Goal: Transaction & Acquisition: Register for event/course

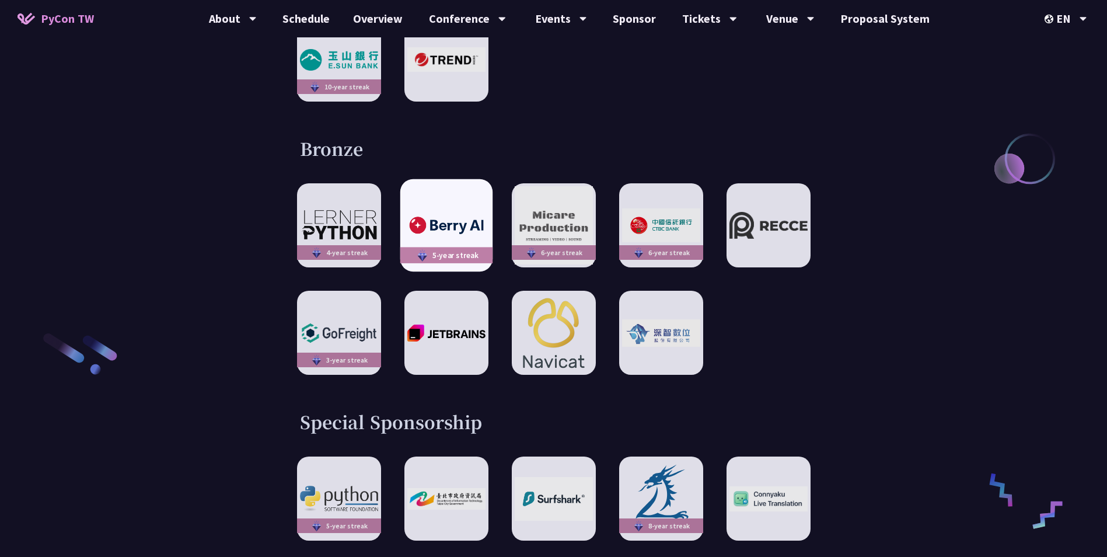
scroll to position [1401, 0]
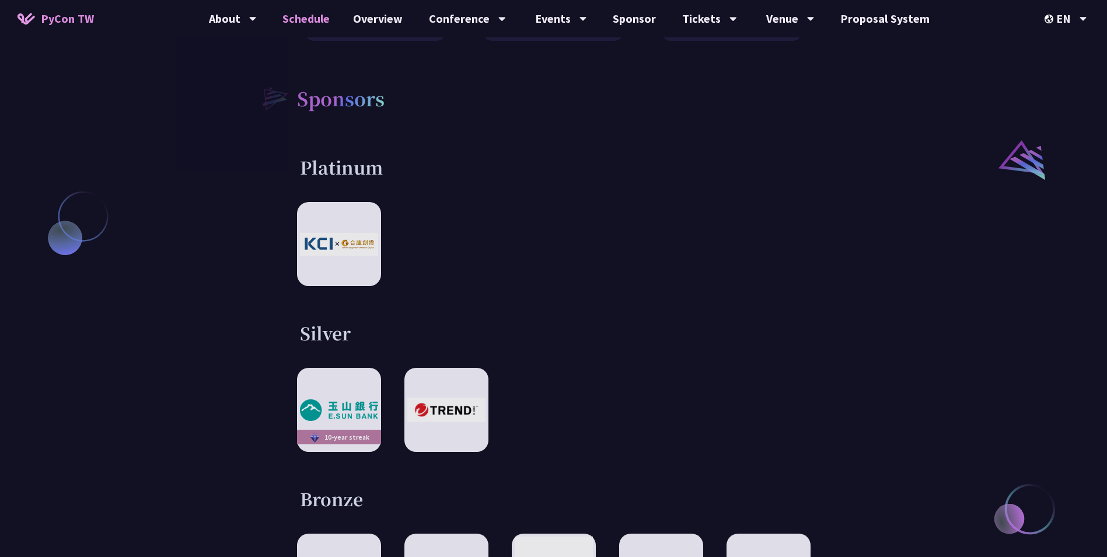
click at [309, 19] on link "Schedule" at bounding box center [306, 18] width 71 height 37
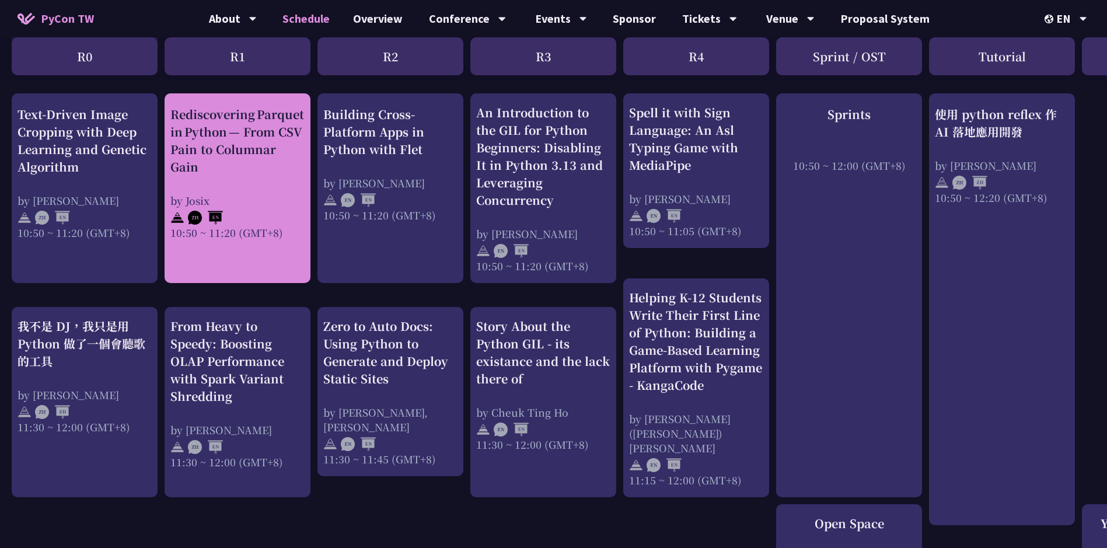
scroll to position [525, 0]
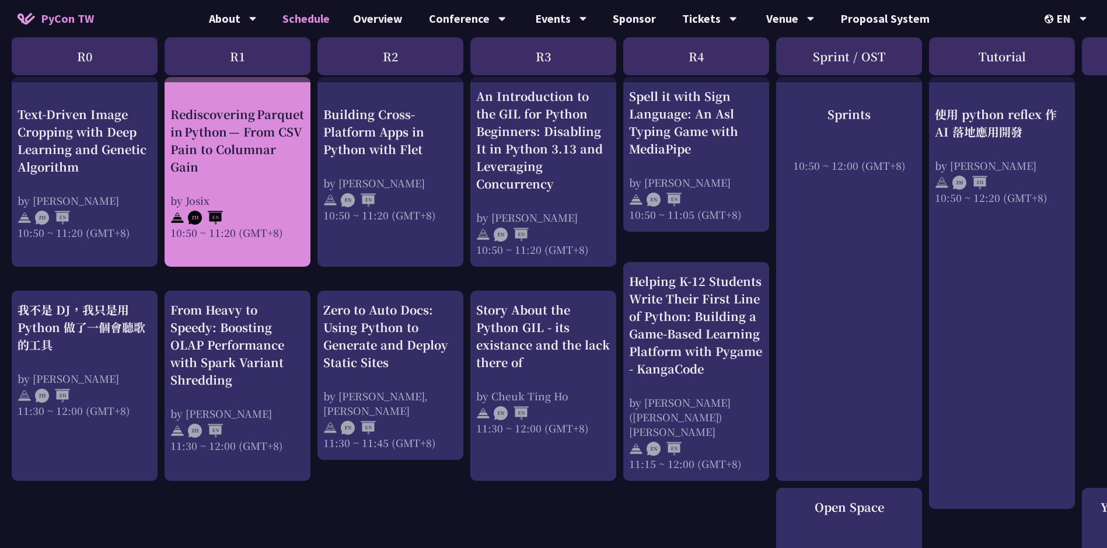
click at [254, 177] on div "Rediscovering Parquet in Python — From CSV Pain to Columnar Gain by [PERSON_NAM…" at bounding box center [237, 172] width 134 height 134
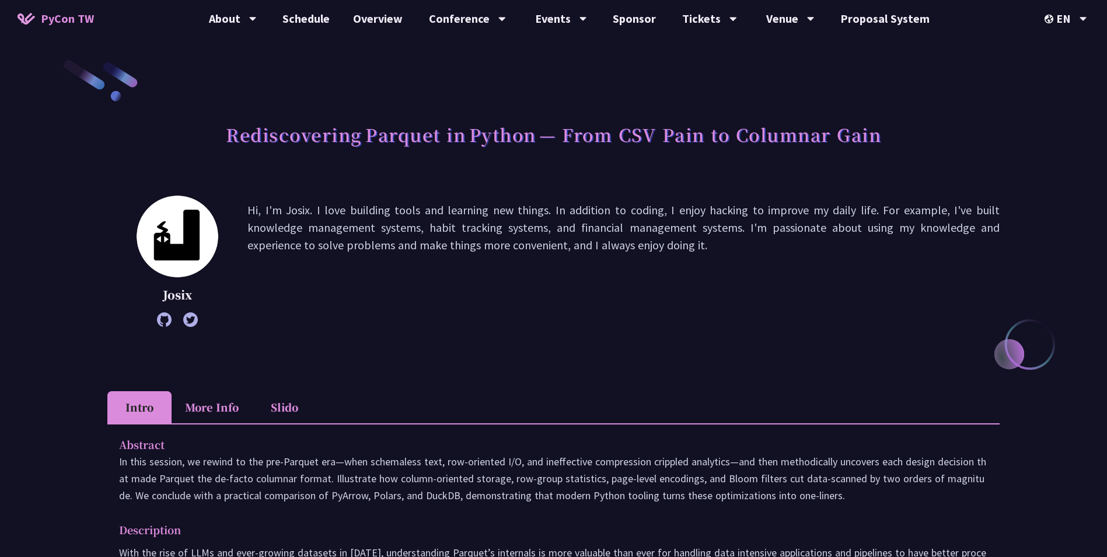
drag, startPoint x: 256, startPoint y: 208, endPoint x: 685, endPoint y: 249, distance: 431.0
click at [685, 249] on p "Hi, I'm Josix. I love building tools and learning new things. In addition to co…" at bounding box center [624, 261] width 752 height 120
drag, startPoint x: 685, startPoint y: 249, endPoint x: 677, endPoint y: 275, distance: 27.0
click at [677, 275] on p "Hi, I'm Josix. I love building tools and learning new things. In addition to co…" at bounding box center [624, 261] width 752 height 120
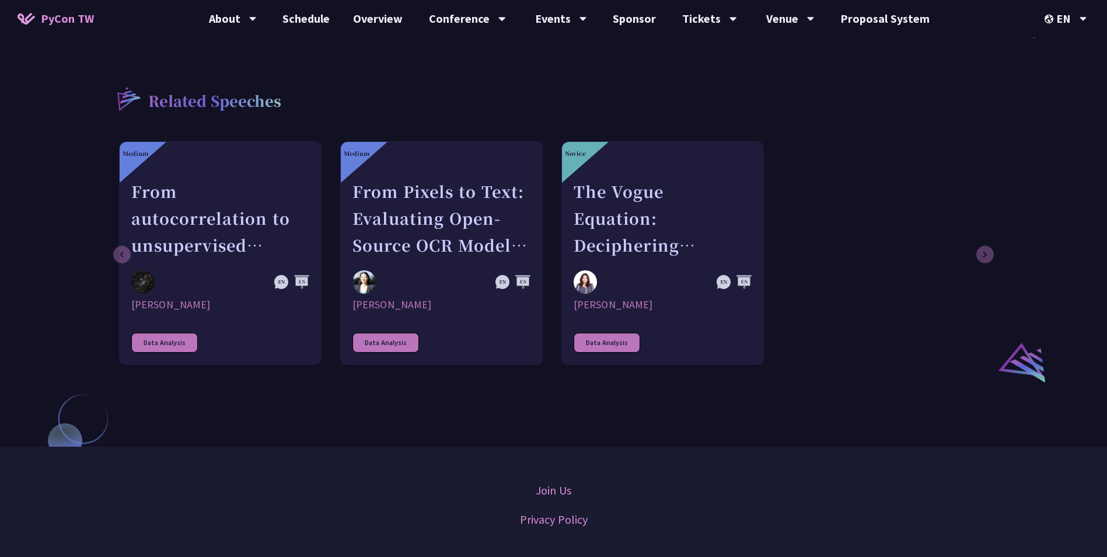
scroll to position [701, 0]
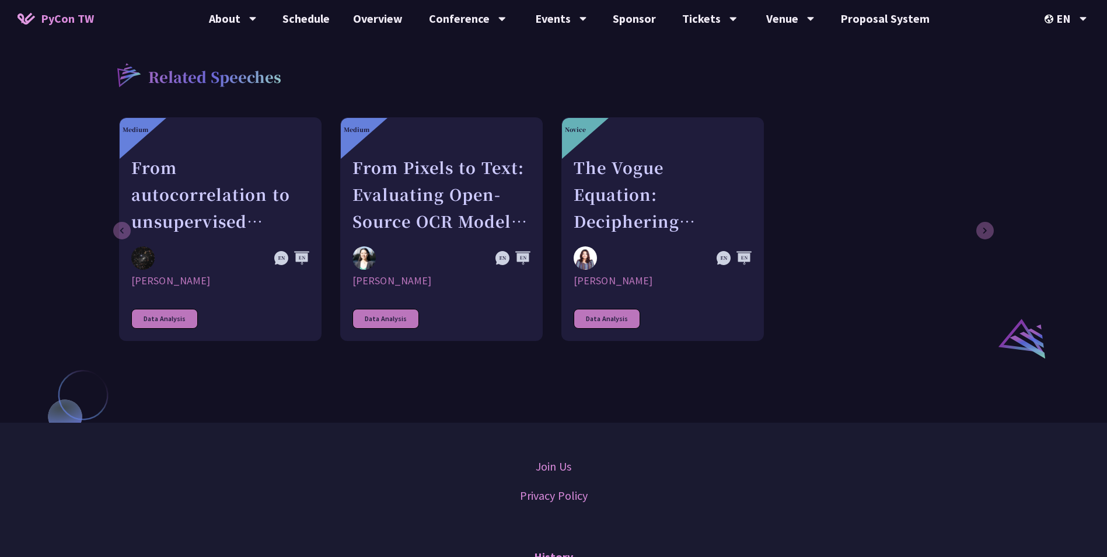
click at [879, 301] on div "Medium From autocorrelation to unsupervised learning; searching for aperiodic t…" at bounding box center [552, 229] width 866 height 224
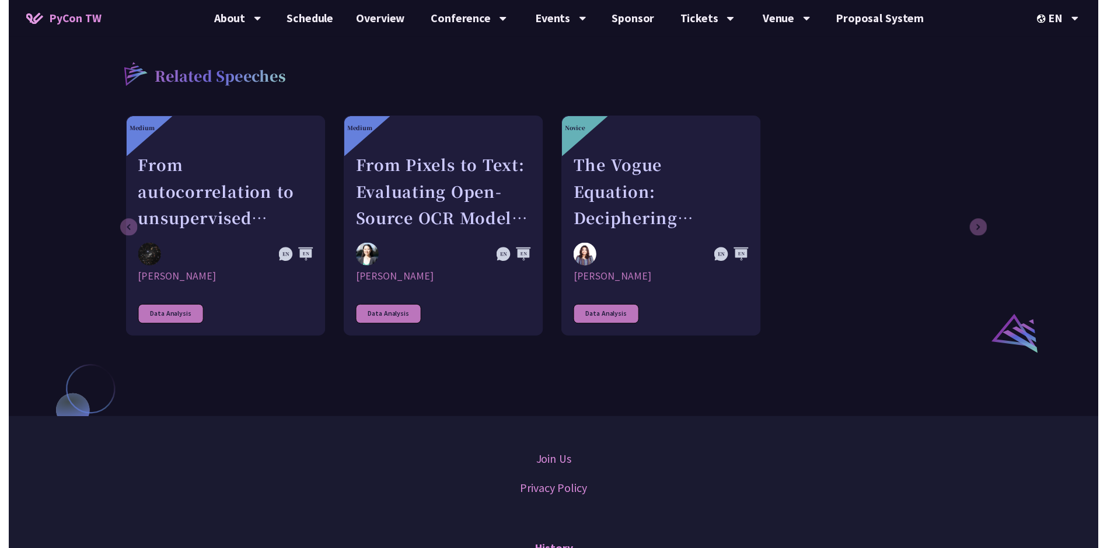
scroll to position [525, 0]
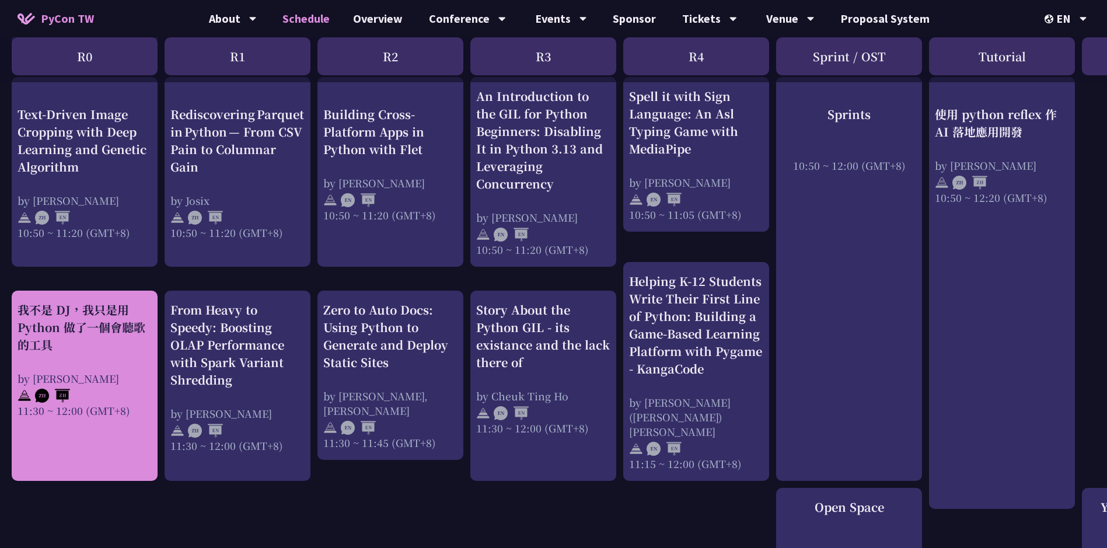
click at [95, 358] on div "我不是 DJ，我只是用 Python 做了一個會聽歌的工具 by 羅經凱 11:30 ~ 12:00 (GMT+8)" at bounding box center [85, 359] width 134 height 117
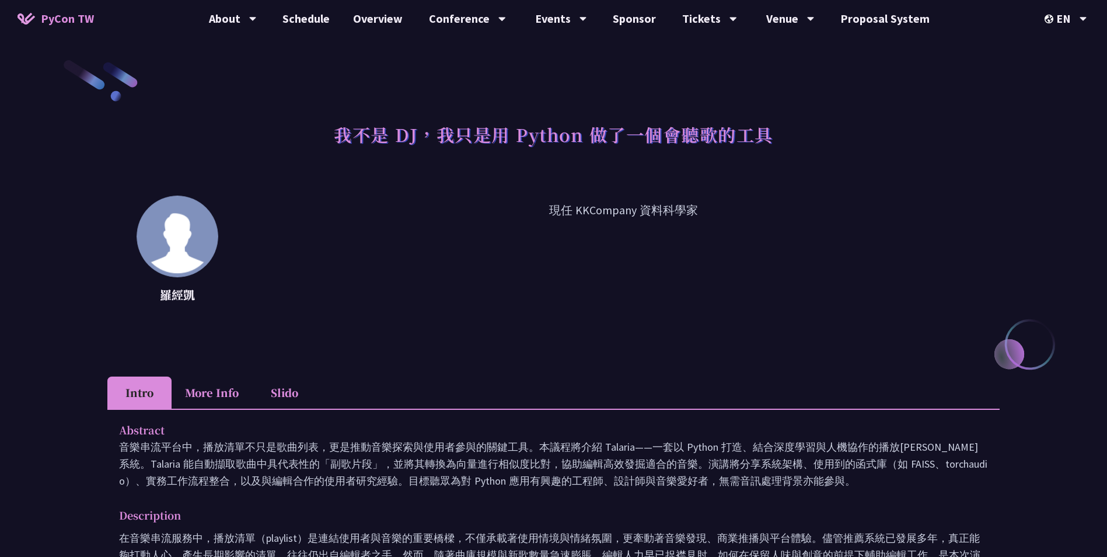
click at [586, 204] on p "現任 KKCompany 資料科學家" at bounding box center [624, 253] width 752 height 105
click at [586, 205] on p "現任 KKCompany 資料科學家" at bounding box center [624, 253] width 752 height 105
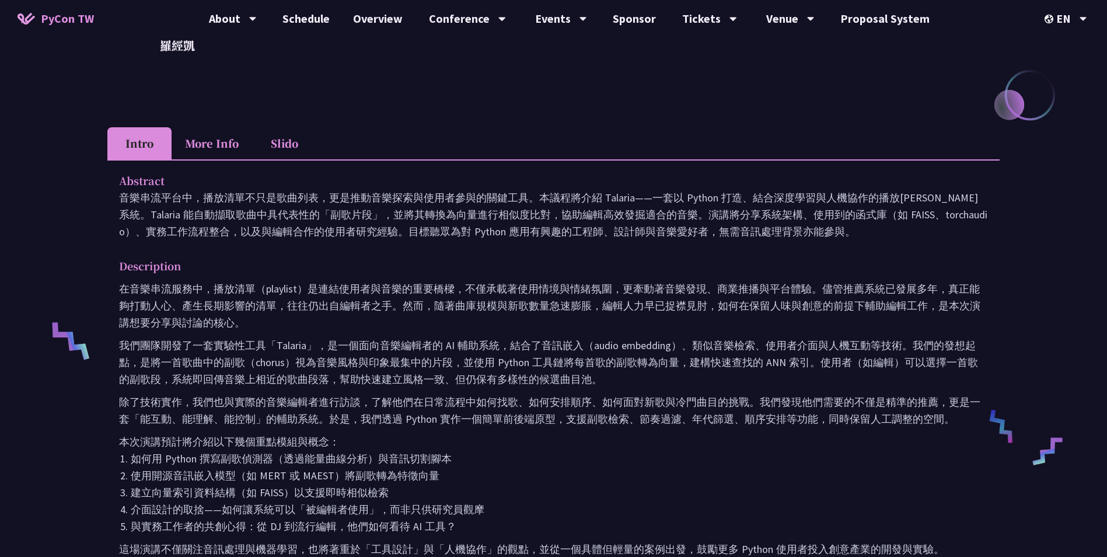
scroll to position [350, 0]
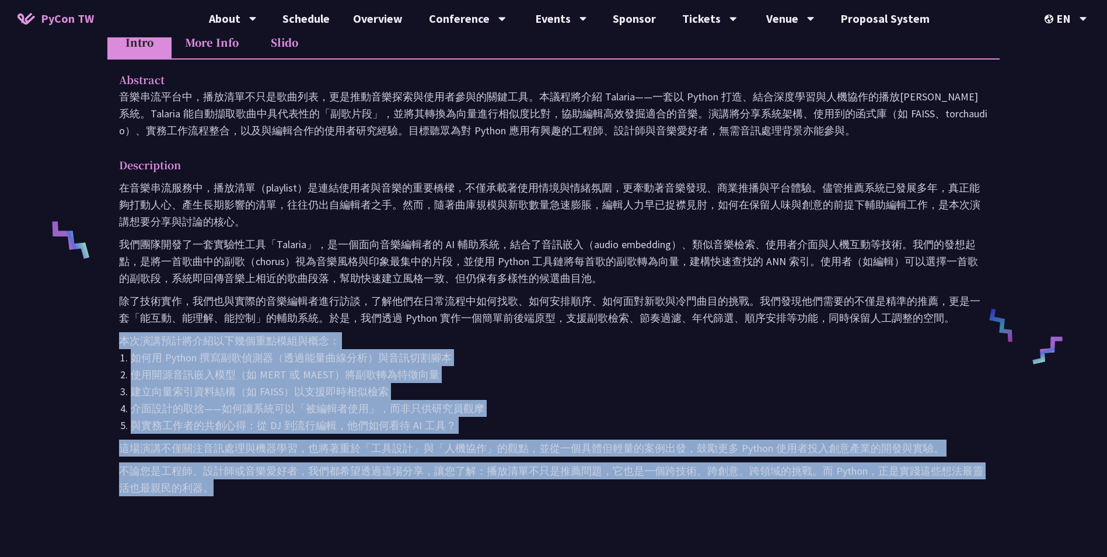
drag, startPoint x: 116, startPoint y: 326, endPoint x: 409, endPoint y: 500, distance: 340.3
click at [409, 500] on div "Abstract 音樂串流平台中，播放清單不只是歌曲列表，更是推動音樂探索與使用者參與的關鍵工具。本議程將介紹 Talaria——一套以 Python 打造、…" at bounding box center [553, 291] width 893 height 467
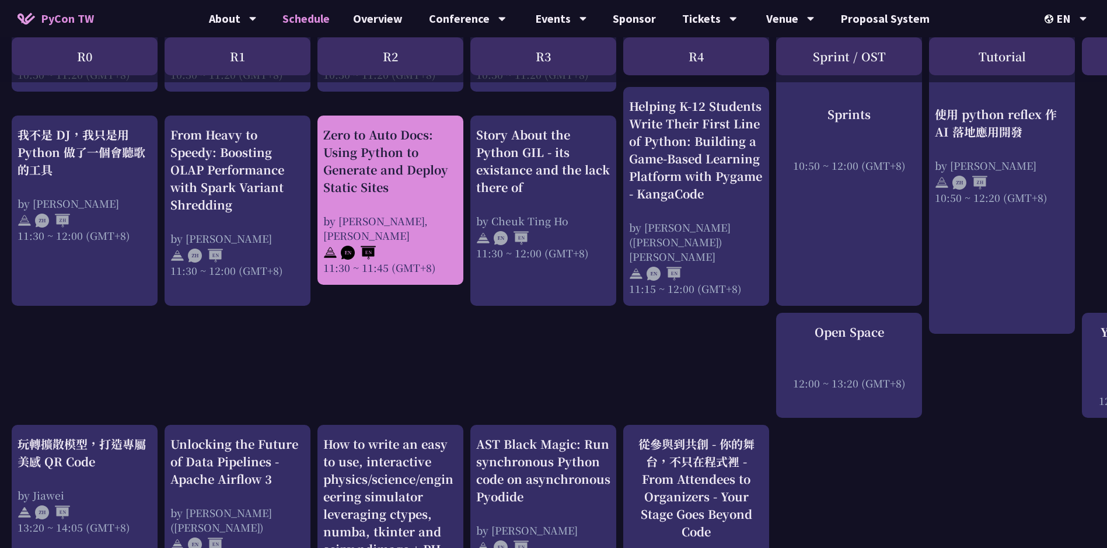
scroll to position [876, 0]
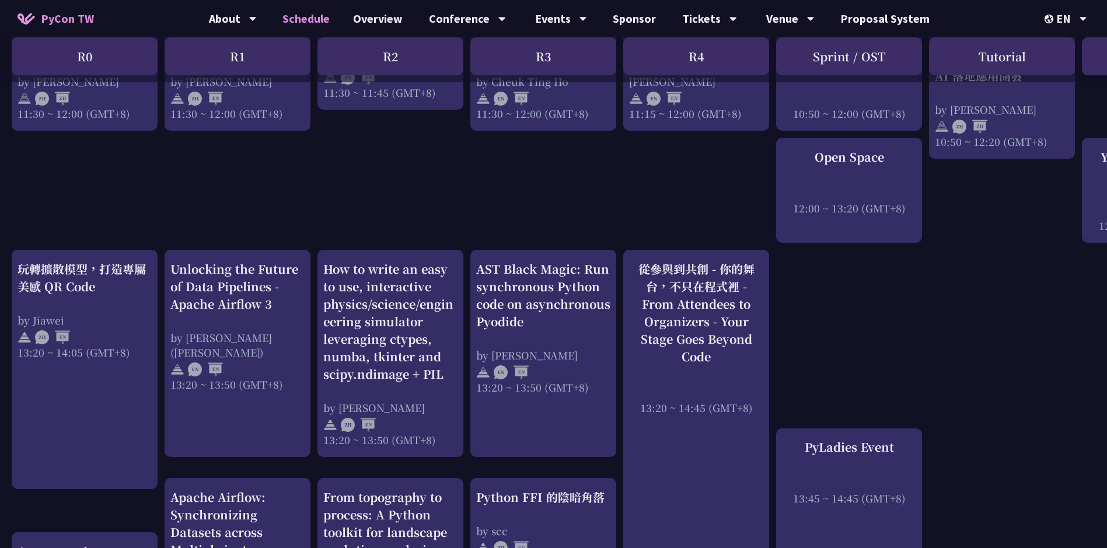
click at [828, 299] on div "An Introduction to the GIL for Python Beginners: Disabling It in Python 3.13 an…" at bounding box center [620, 340] width 1240 height 1956
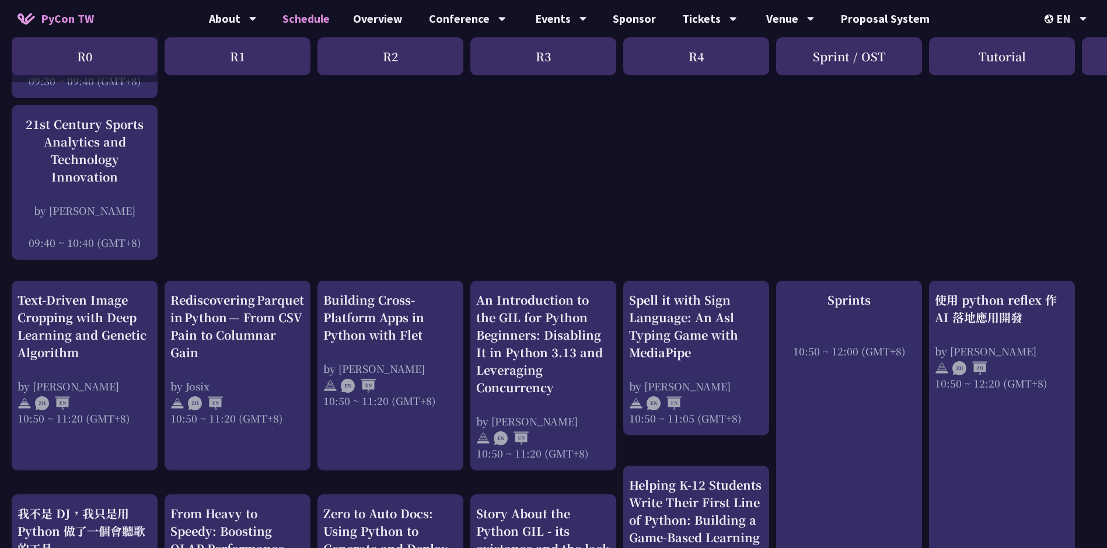
scroll to position [350, 0]
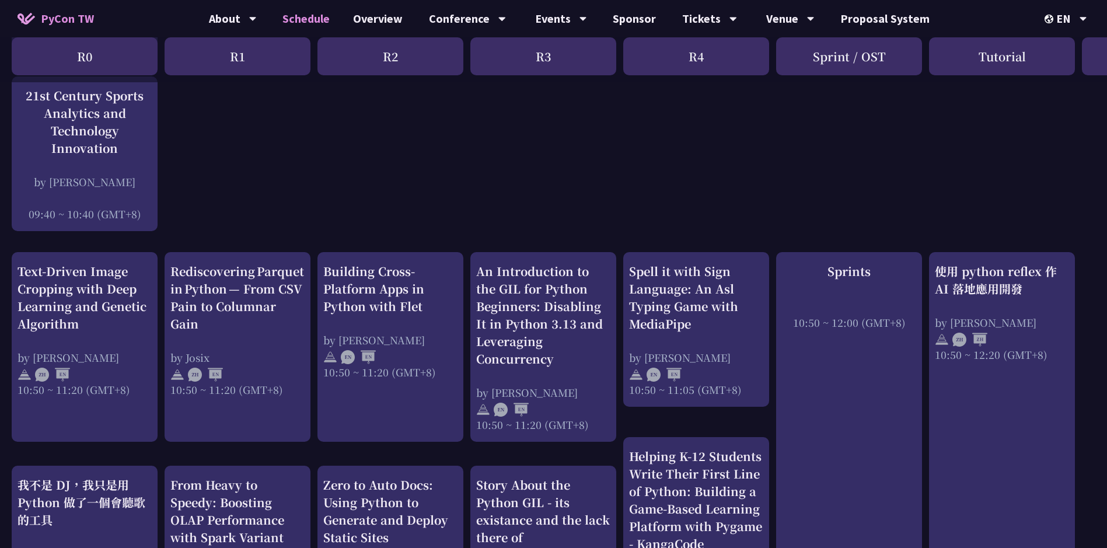
drag, startPoint x: 874, startPoint y: 378, endPoint x: 738, endPoint y: 138, distance: 275.6
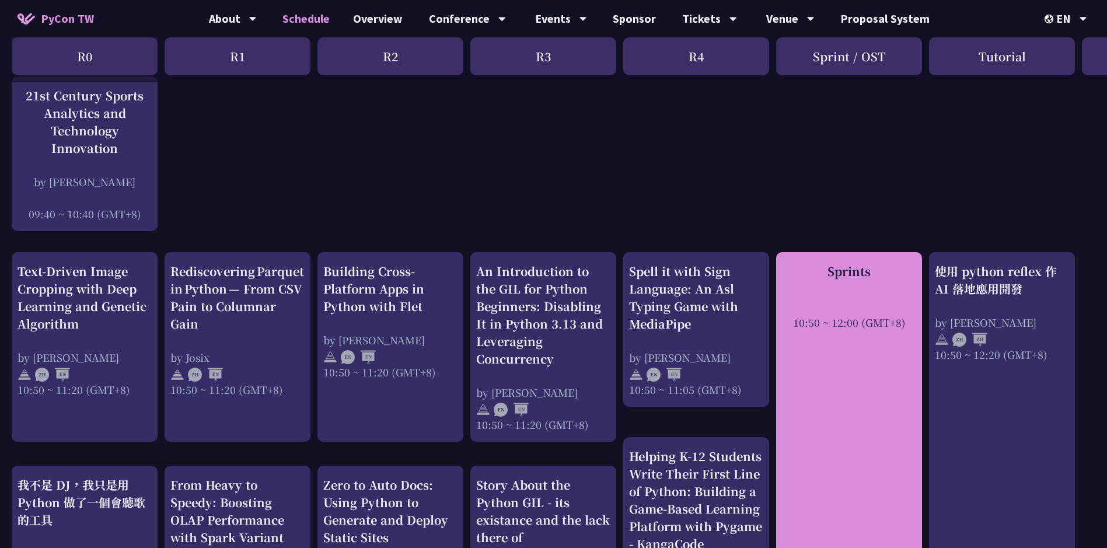
click at [844, 260] on div "Sprints 10:50 ~ 12:00 (GMT+8)" at bounding box center [849, 454] width 146 height 404
click at [860, 284] on div "Sprints 10:50 ~ 12:00 (GMT+8)" at bounding box center [849, 296] width 134 height 67
click at [852, 442] on div "Sprints 10:50 ~ 12:00 (GMT+8)" at bounding box center [849, 454] width 146 height 404
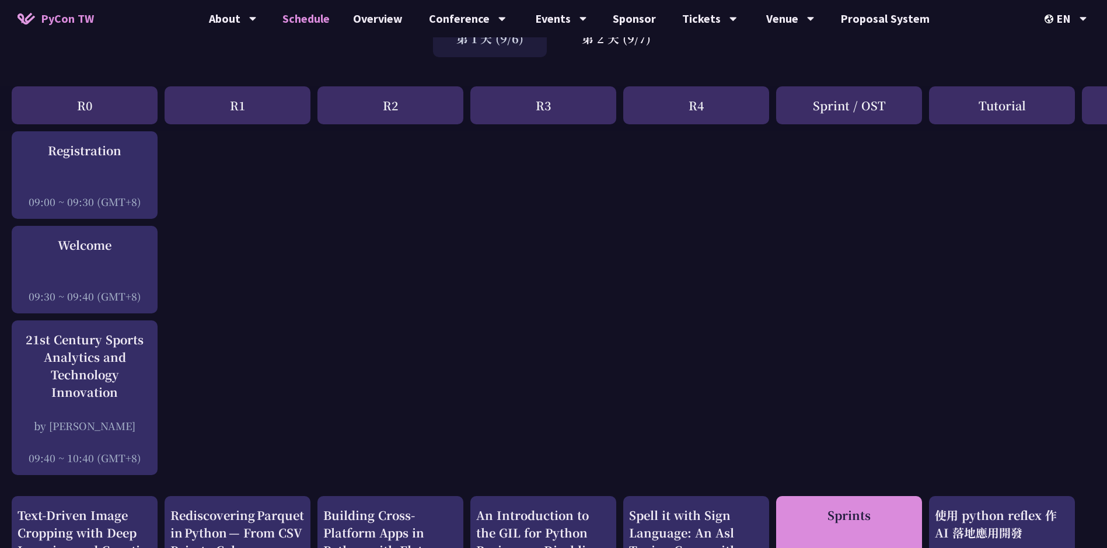
scroll to position [0, 0]
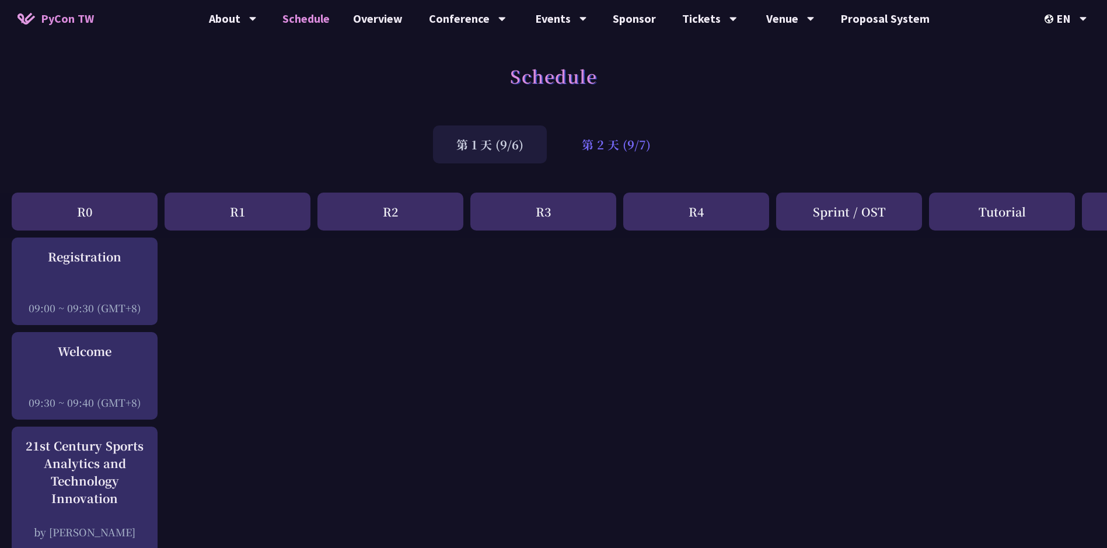
click at [649, 154] on div "第 2 天 (9/7)" at bounding box center [617, 145] width 116 height 38
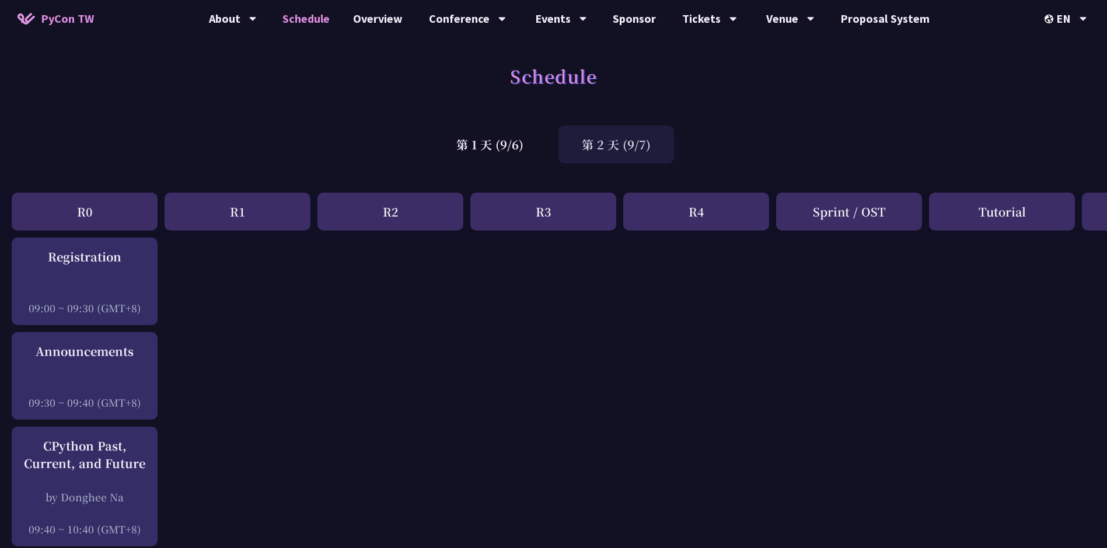
scroll to position [350, 0]
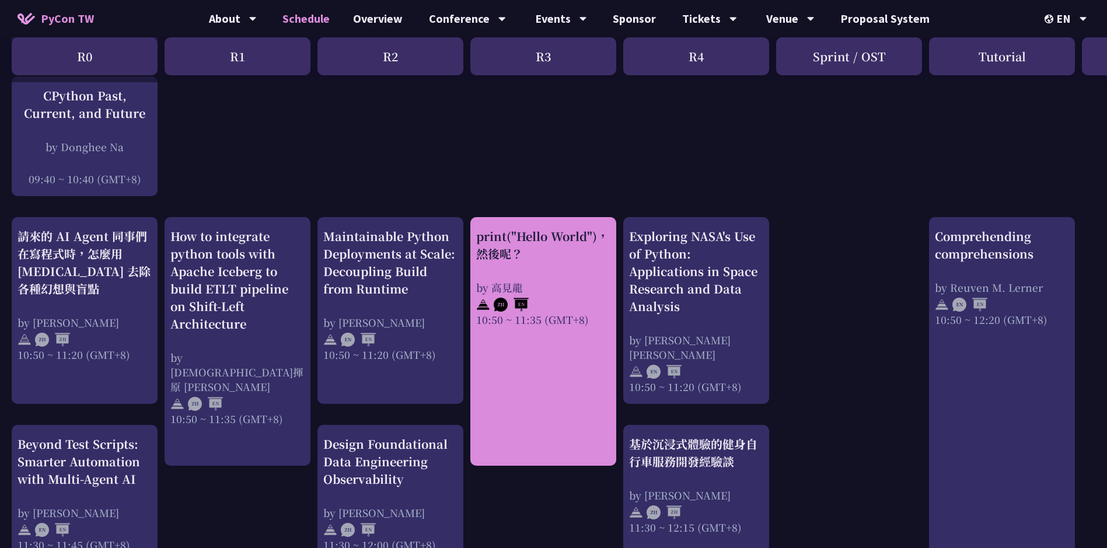
click at [573, 361] on div "print("Hello World")，然後呢？ by 高見龍 10:50 ~ 11:35 (GMT+8)" at bounding box center [544, 341] width 146 height 249
click at [530, 365] on div "print("Hello World")，然後呢？ by 高見龍 10:50 ~ 11:35 (GMT+8)" at bounding box center [544, 341] width 146 height 249
click at [560, 329] on div "print("Hello World")，然後呢？ by 高見龍 10:50 ~ 11:35 (GMT+8)" at bounding box center [544, 341] width 146 height 249
drag, startPoint x: 560, startPoint y: 329, endPoint x: 537, endPoint y: 334, distance: 23.4
click at [537, 334] on div "print("Hello World")，然後呢？ by 高見龍 10:50 ~ 11:35 (GMT+8)" at bounding box center [544, 341] width 146 height 249
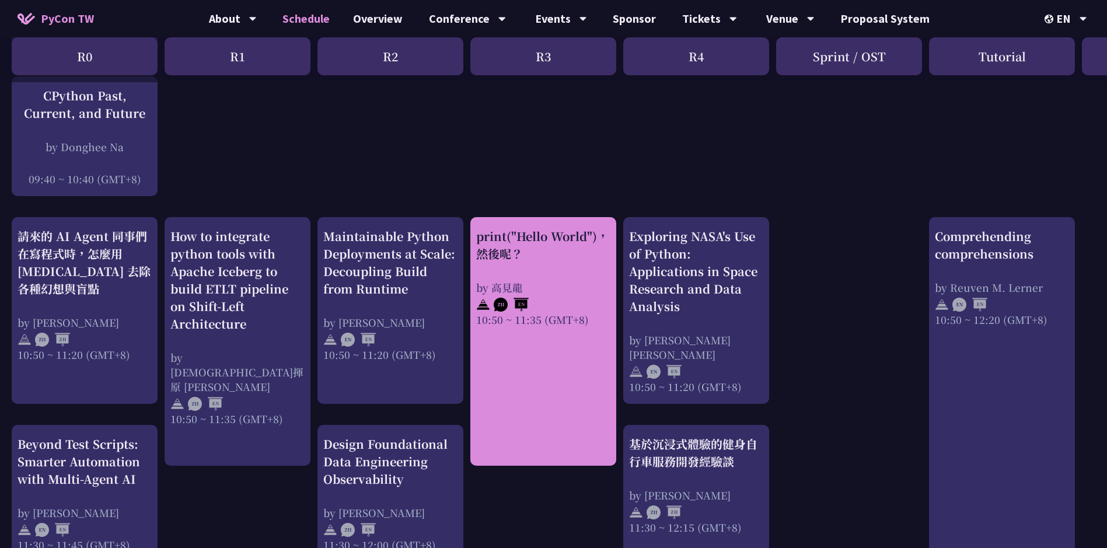
drag, startPoint x: 537, startPoint y: 334, endPoint x: 544, endPoint y: 371, distance: 38.0
click at [544, 371] on div "print("Hello World")，然後呢？ by 高見龍 10:50 ~ 11:35 (GMT+8)" at bounding box center [544, 341] width 146 height 249
click at [532, 410] on div "print("Hello World")，然後呢？ by 高見龍 10:50 ~ 11:35 (GMT+8)" at bounding box center [544, 341] width 146 height 249
click at [549, 302] on div at bounding box center [543, 304] width 134 height 18
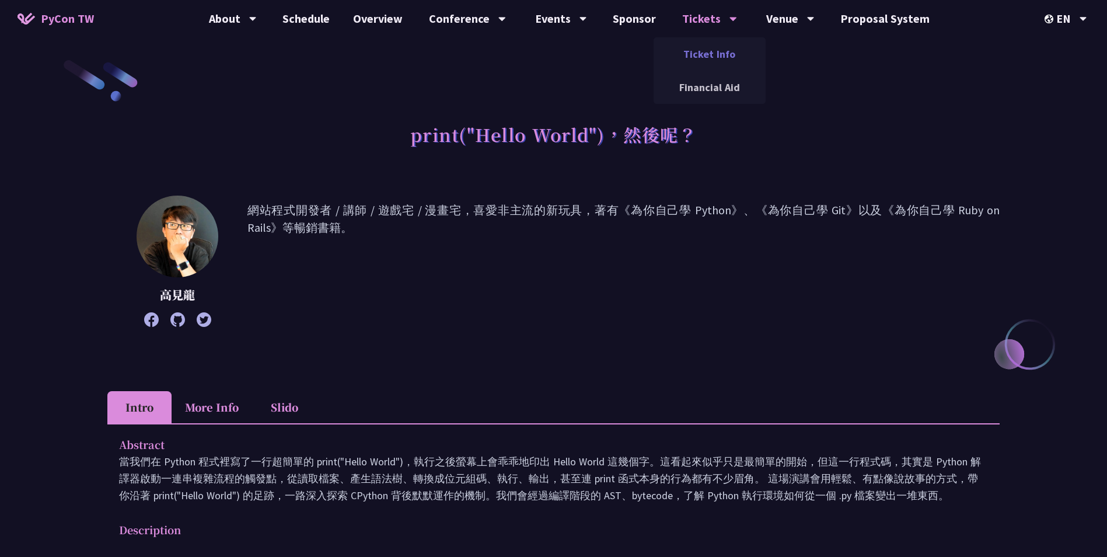
drag, startPoint x: 703, startPoint y: 22, endPoint x: 684, endPoint y: 48, distance: 32.6
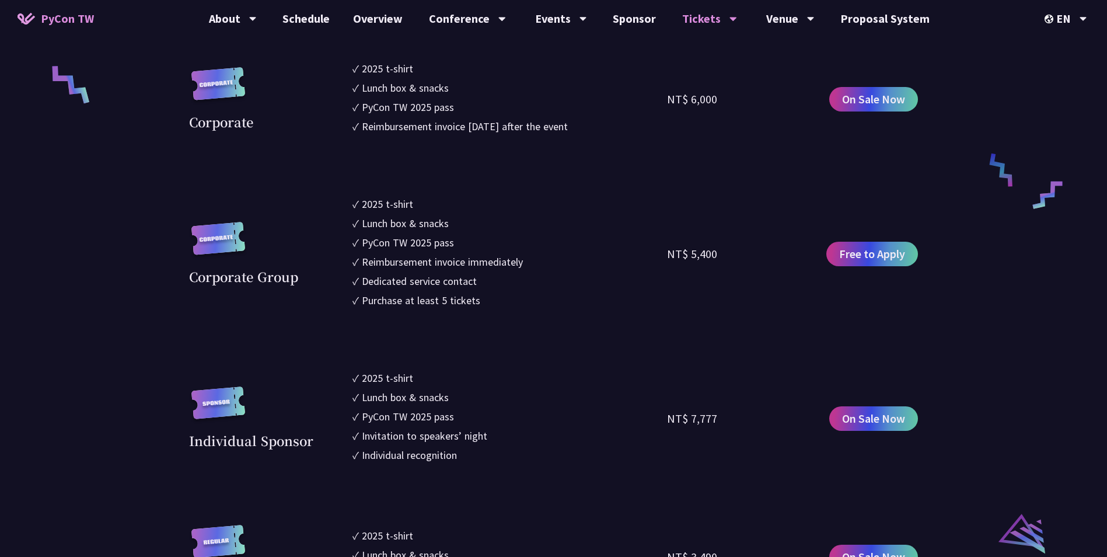
scroll to position [1051, 0]
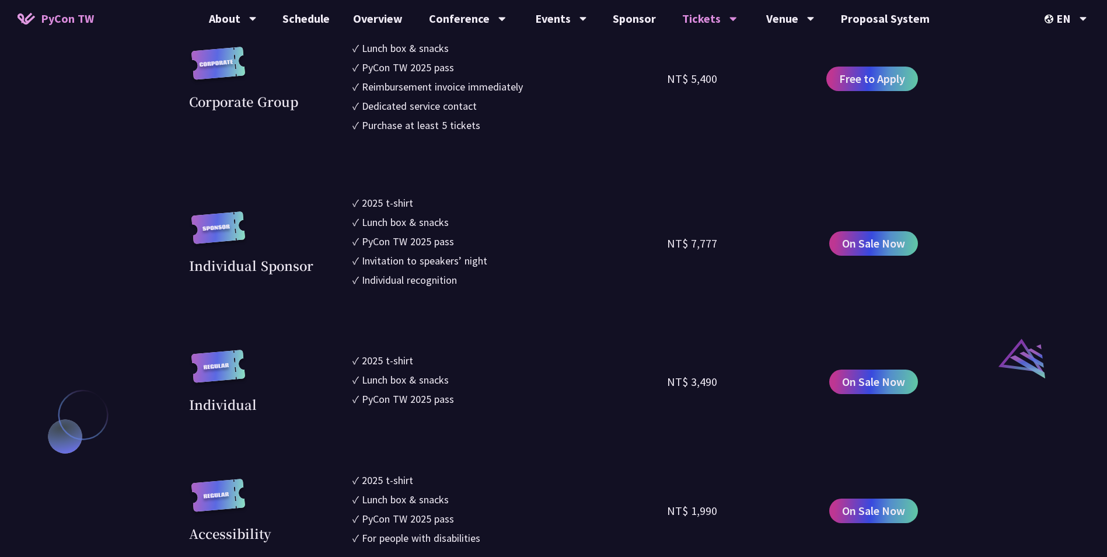
drag, startPoint x: 657, startPoint y: 378, endPoint x: 749, endPoint y: 378, distance: 91.7
click at [749, 378] on div "Individual ✓ 2025 t-shirt ✓ Lunch box & snacks ✓ PyCon TW 2025 pass NT$ 3,490 O…" at bounding box center [553, 382] width 729 height 64
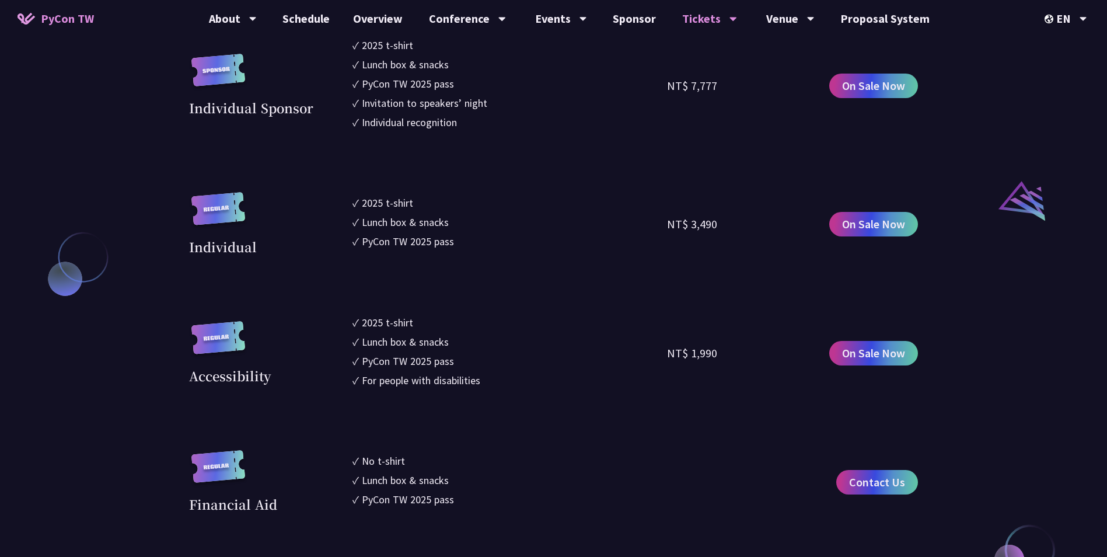
scroll to position [1226, 0]
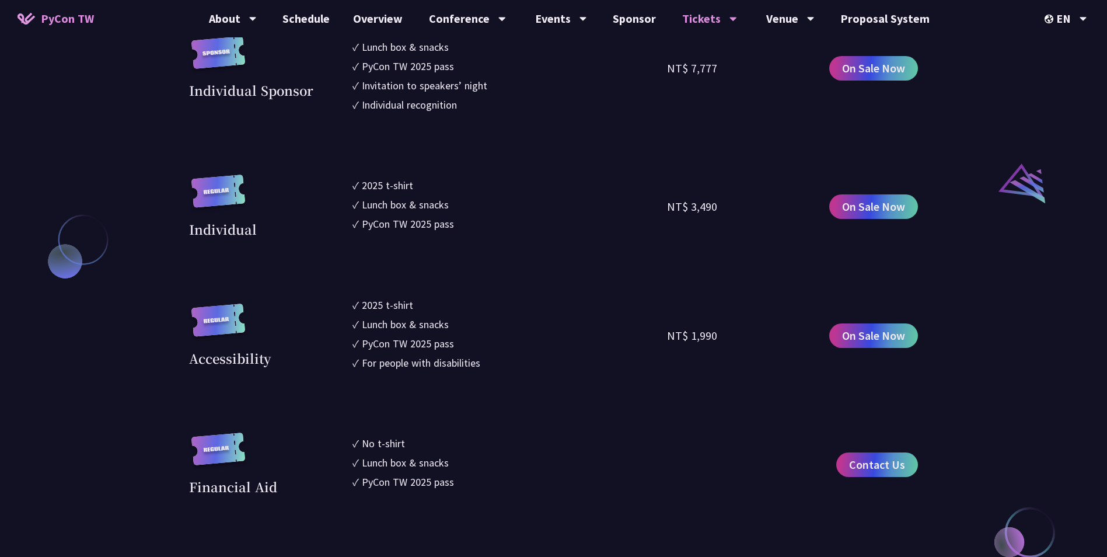
click at [509, 365] on li "✓ For people with disabilities" at bounding box center [510, 363] width 315 height 16
drag, startPoint x: 583, startPoint y: 329, endPoint x: 733, endPoint y: 341, distance: 150.5
click at [733, 341] on div "Accessibility ✓ 2025 t-shirt ✓ Lunch box & snacks ✓ PyCon TW 2025 pass ✓ For pe…" at bounding box center [553, 335] width 729 height 77
click at [492, 365] on li "✓ For people with disabilities" at bounding box center [510, 363] width 315 height 16
click at [492, 364] on li "✓ For people with disabilities" at bounding box center [510, 363] width 315 height 16
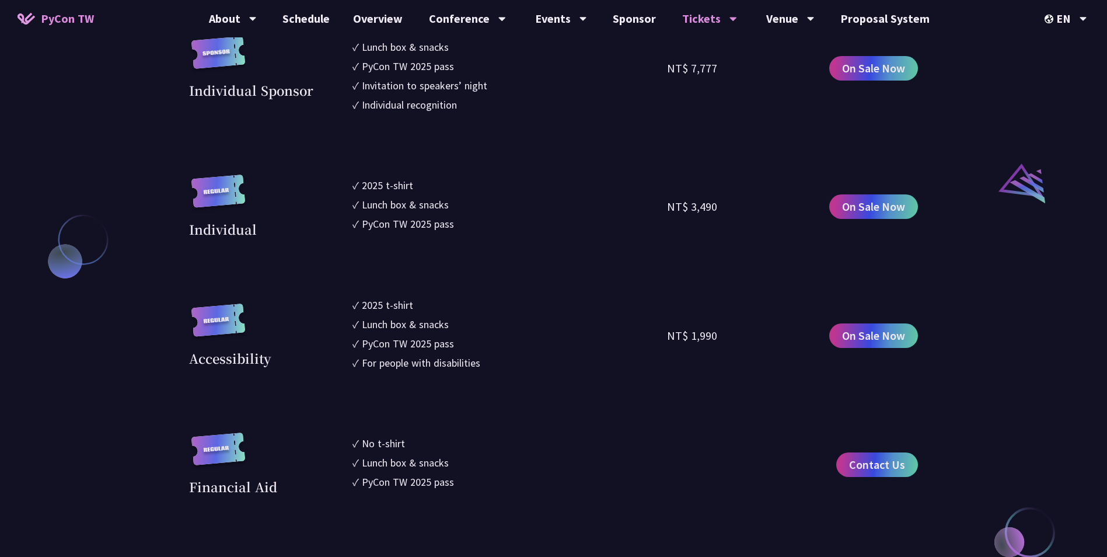
click at [492, 364] on li "✓ For people with disabilities" at bounding box center [510, 363] width 315 height 16
drag, startPoint x: 493, startPoint y: 360, endPoint x: 560, endPoint y: 379, distance: 69.7
click at [560, 379] on section "Corporate ✓ 2025 t-shirt ✓ Lunch box & snacks ✓ PyCon TW 2025 pass ✓ Reimbursem…" at bounding box center [553, 103] width 729 height 786
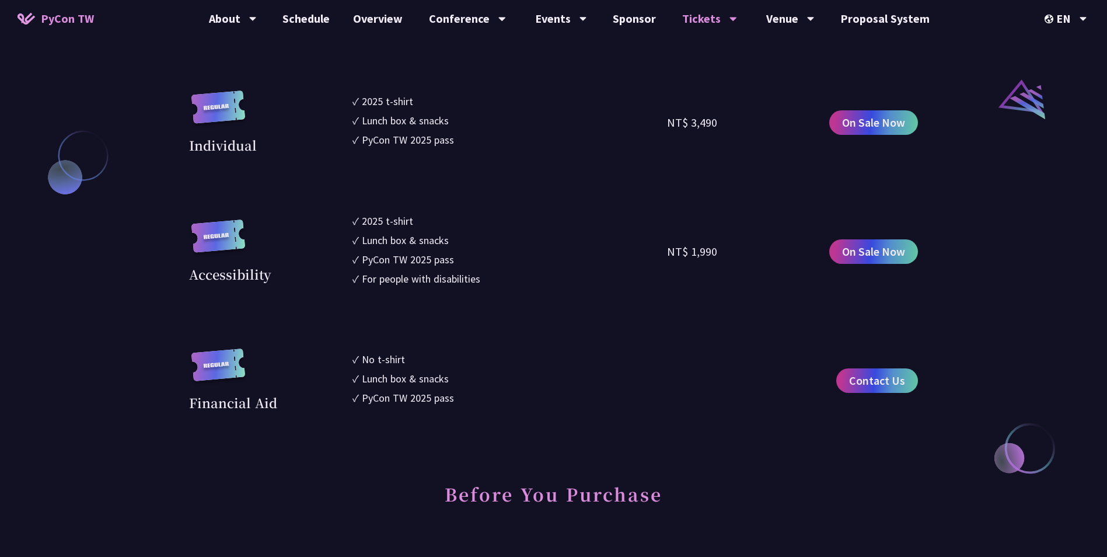
scroll to position [1401, 0]
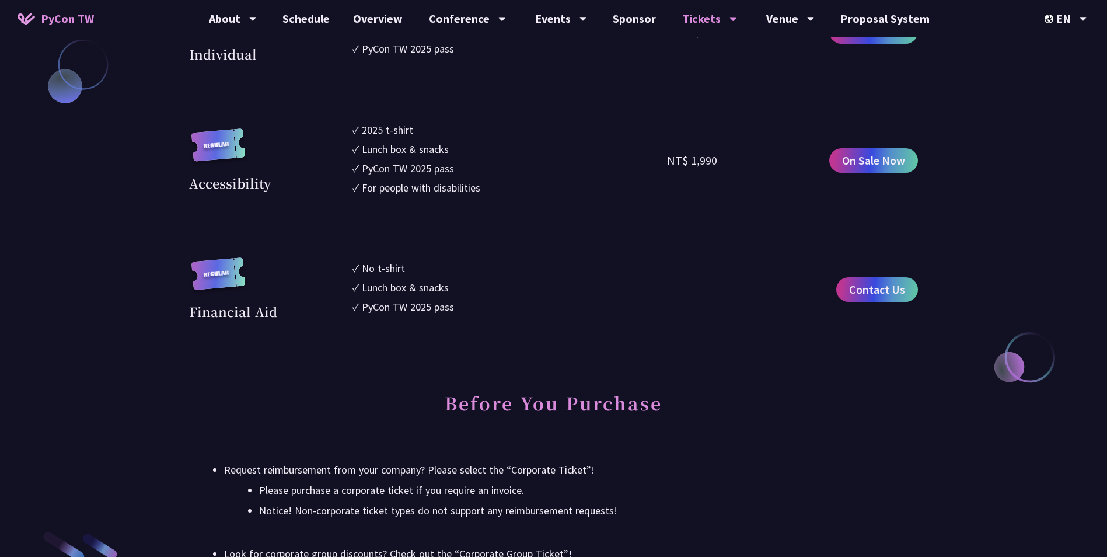
click at [482, 321] on ul "✓ No t-shirt ✓ Lunch box & snacks ✓ PyCon TW 2025 pass" at bounding box center [510, 289] width 315 height 64
drag, startPoint x: 471, startPoint y: 314, endPoint x: 205, endPoint y: 281, distance: 267.0
click at [205, 281] on div "Financial Aid ✓ No t-shirt ✓ Lunch box & snacks ✓ PyCon TW 2025 pass Contact Us" at bounding box center [553, 289] width 729 height 64
click at [467, 306] on li "✓ PyCon TW 2025 pass" at bounding box center [510, 307] width 315 height 16
click at [479, 325] on div "Conference Information Sprint Dates: September 5, 2025 Venue: TBD Main Conferen…" at bounding box center [553, 337] width 729 height 2737
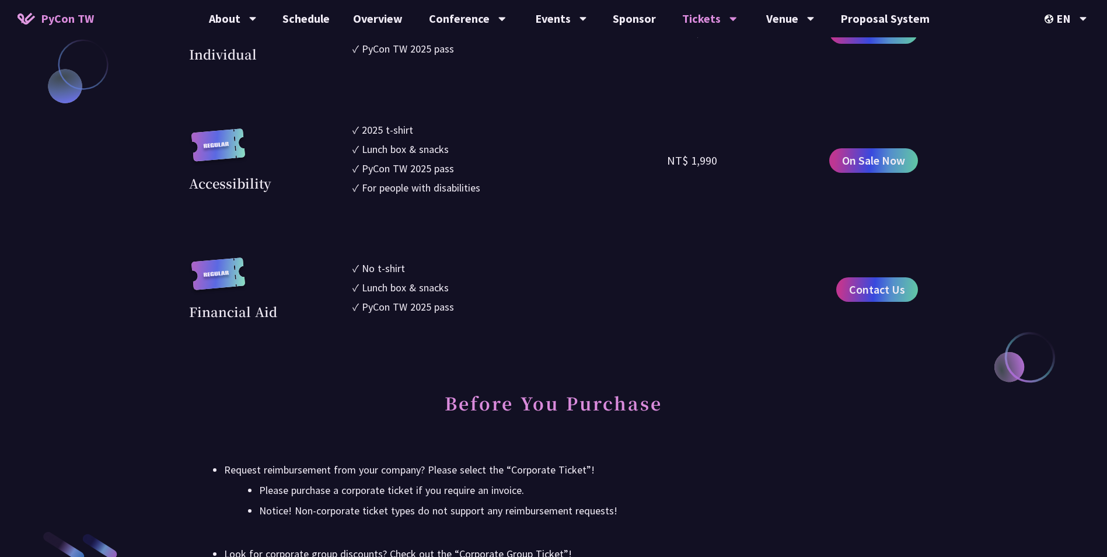
click at [466, 310] on li "✓ PyCon TW 2025 pass" at bounding box center [510, 307] width 315 height 16
drag, startPoint x: 476, startPoint y: 302, endPoint x: 232, endPoint y: 234, distance: 253.8
drag, startPoint x: 232, startPoint y: 234, endPoint x: 336, endPoint y: 260, distance: 107.6
click at [336, 260] on div "Financial Aid" at bounding box center [268, 289] width 158 height 64
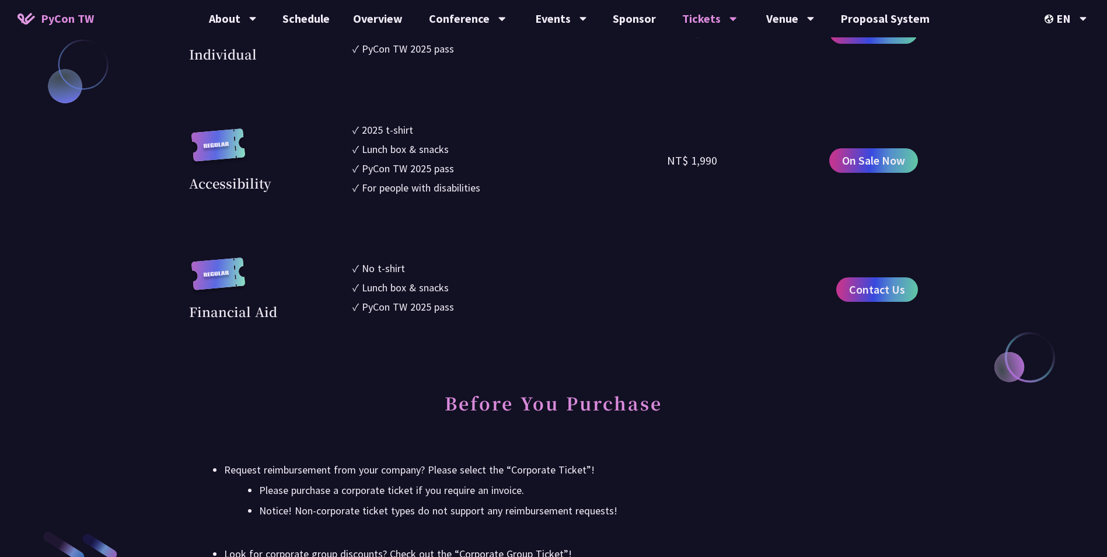
drag, startPoint x: 347, startPoint y: 269, endPoint x: 447, endPoint y: 320, distance: 112.8
click at [447, 320] on div "Financial Aid ✓ No t-shirt ✓ Lunch box & snacks ✓ PyCon TW 2025 pass Contact Us" at bounding box center [553, 289] width 729 height 64
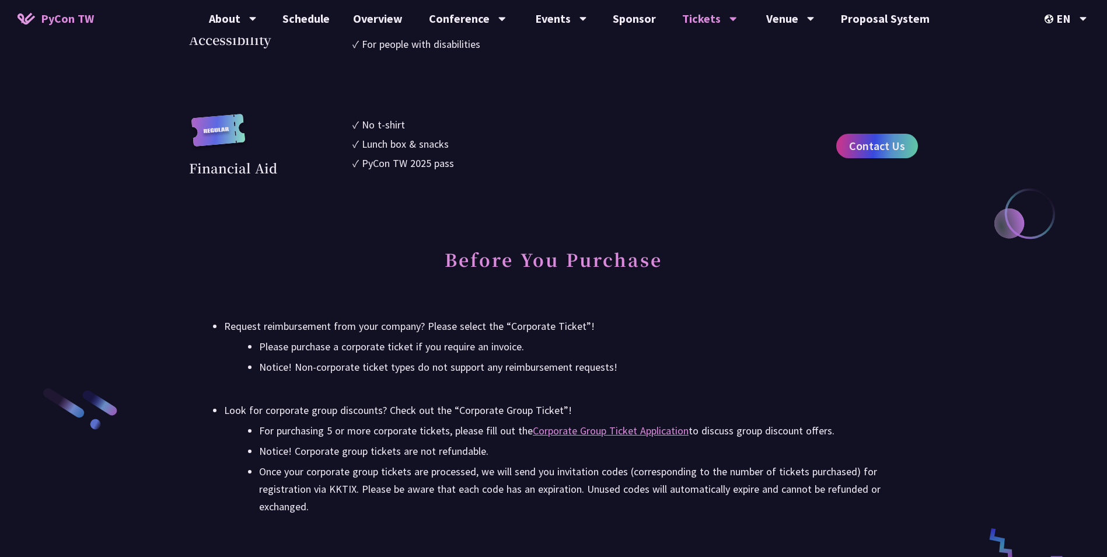
scroll to position [1576, 0]
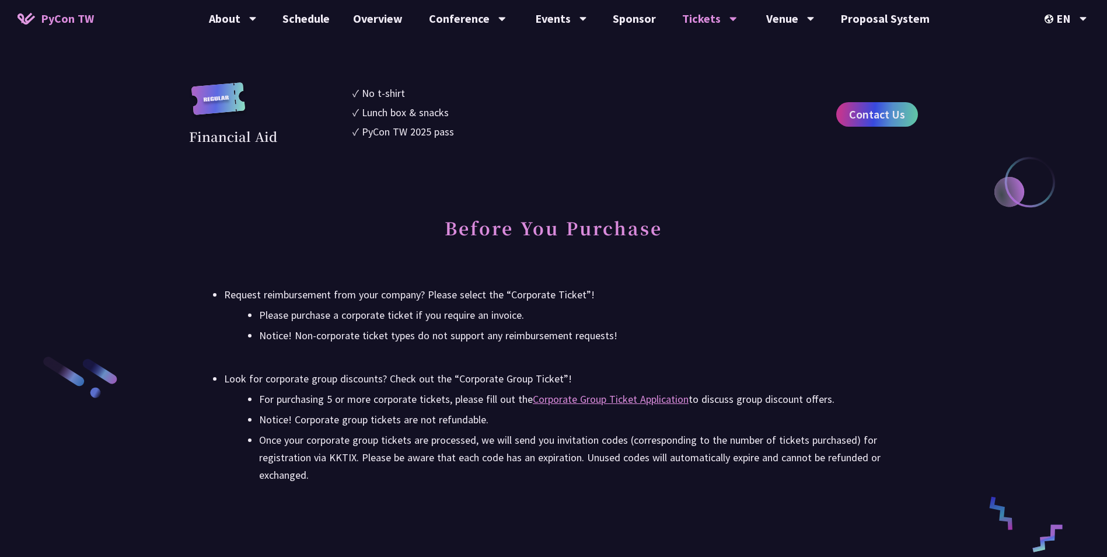
click at [241, 350] on ul "Request reimbursement from your company? Please select the “Corporate Ticket”! …" at bounding box center [553, 385] width 729 height 198
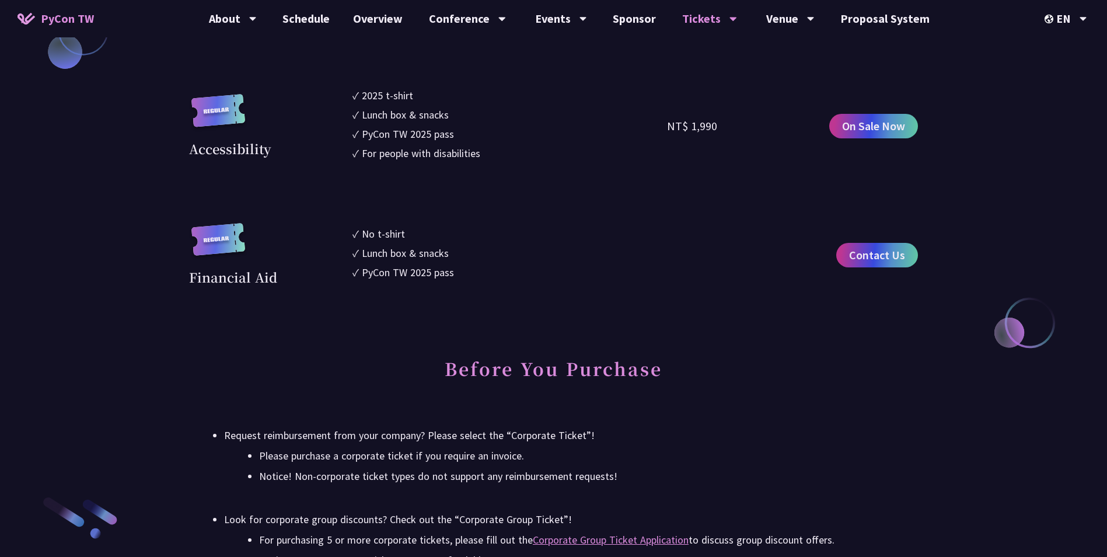
scroll to position [1401, 0]
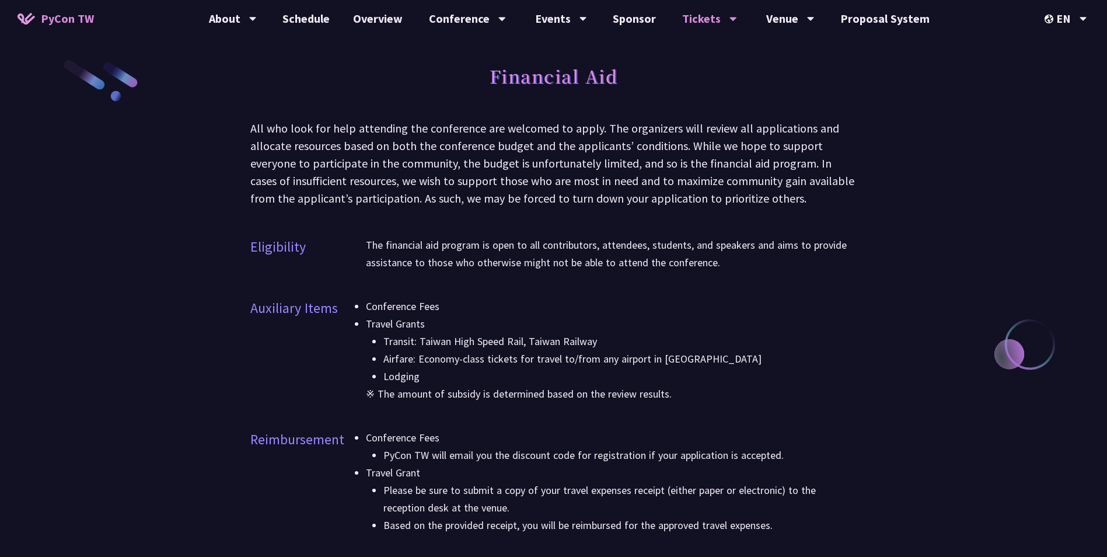
click at [364, 257] on div "Eligibility The financial aid program is open to all contributors, attendees, s…" at bounding box center [553, 261] width 607 height 50
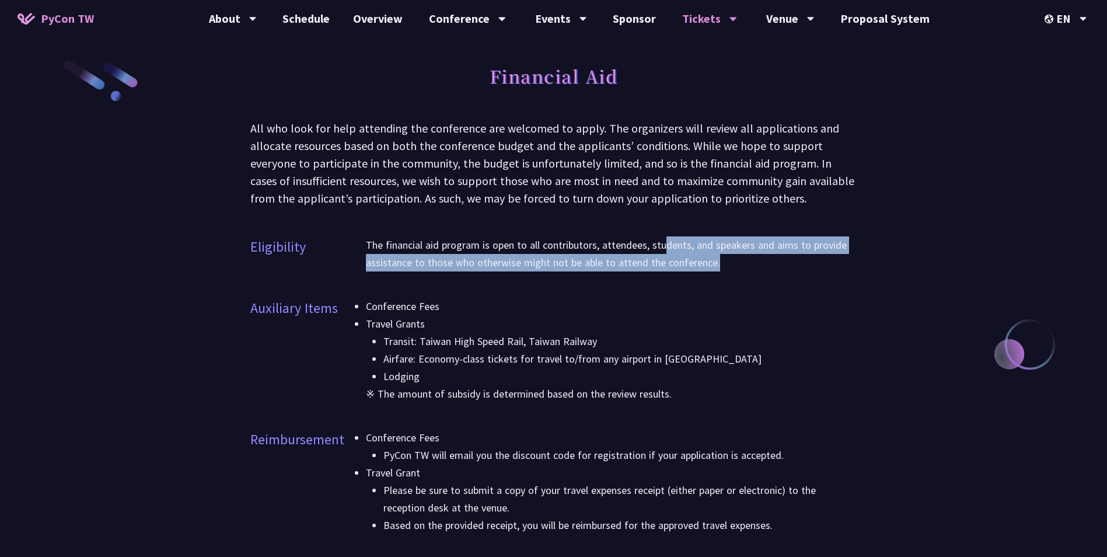
drag, startPoint x: 662, startPoint y: 243, endPoint x: 787, endPoint y: 266, distance: 127.0
click at [787, 266] on p "The financial aid program is open to all contributors, attendees, students, and…" at bounding box center [612, 253] width 492 height 35
drag, startPoint x: 787, startPoint y: 266, endPoint x: 772, endPoint y: 276, distance: 18.1
click at [772, 276] on div "The financial aid program is open to all contributors, attendees, students, and…" at bounding box center [612, 261] width 492 height 50
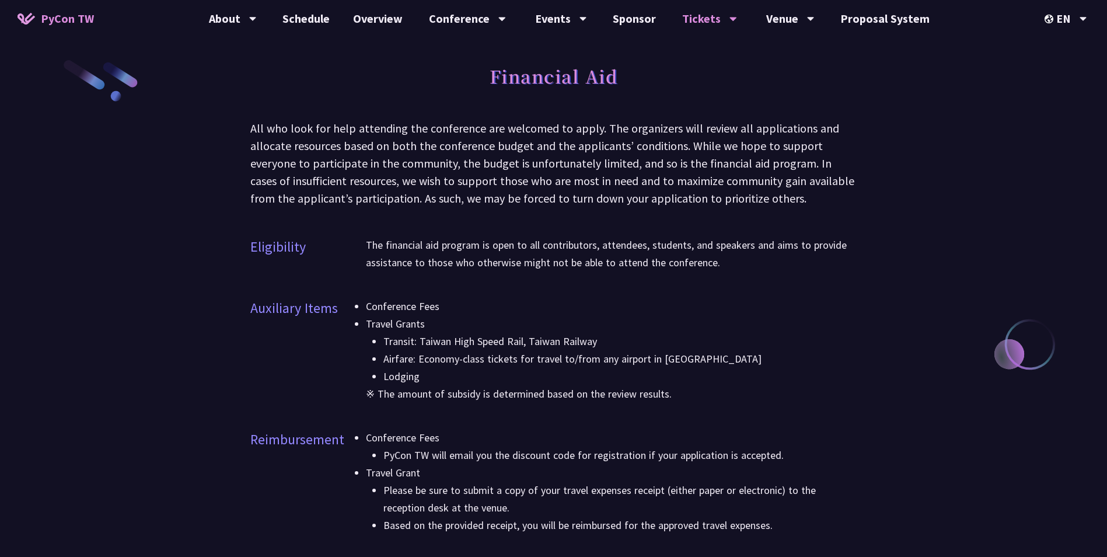
click at [634, 242] on p "The financial aid program is open to all contributors, attendees, students, and…" at bounding box center [612, 253] width 492 height 35
drag, startPoint x: 389, startPoint y: 453, endPoint x: 819, endPoint y: 457, distance: 429.7
click at [819, 457] on li "PyCon TW will email you the discount code for registration if your application …" at bounding box center [621, 456] width 474 height 18
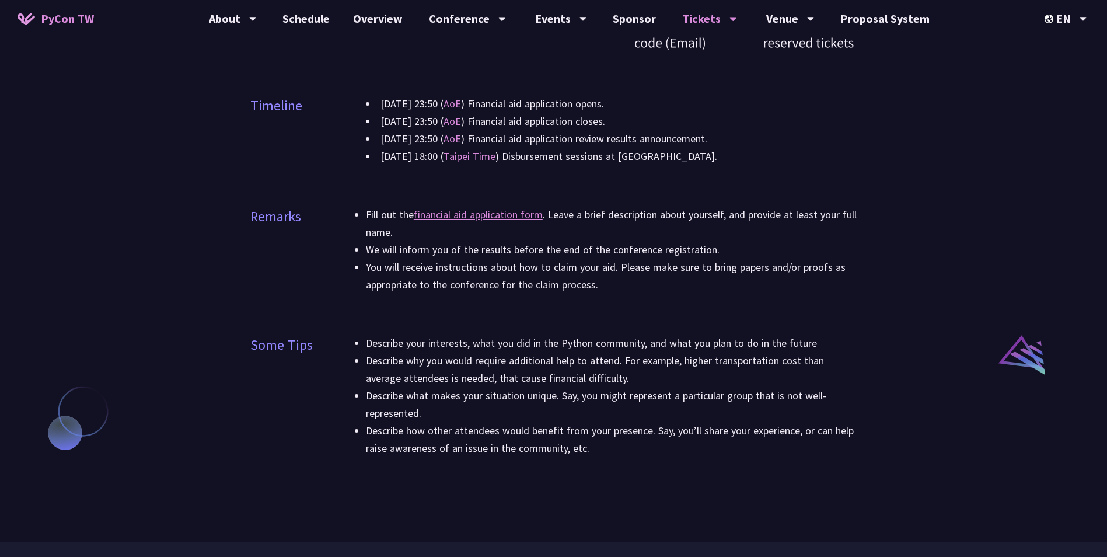
scroll to position [701, 0]
